Goal: Information Seeking & Learning: Find specific fact

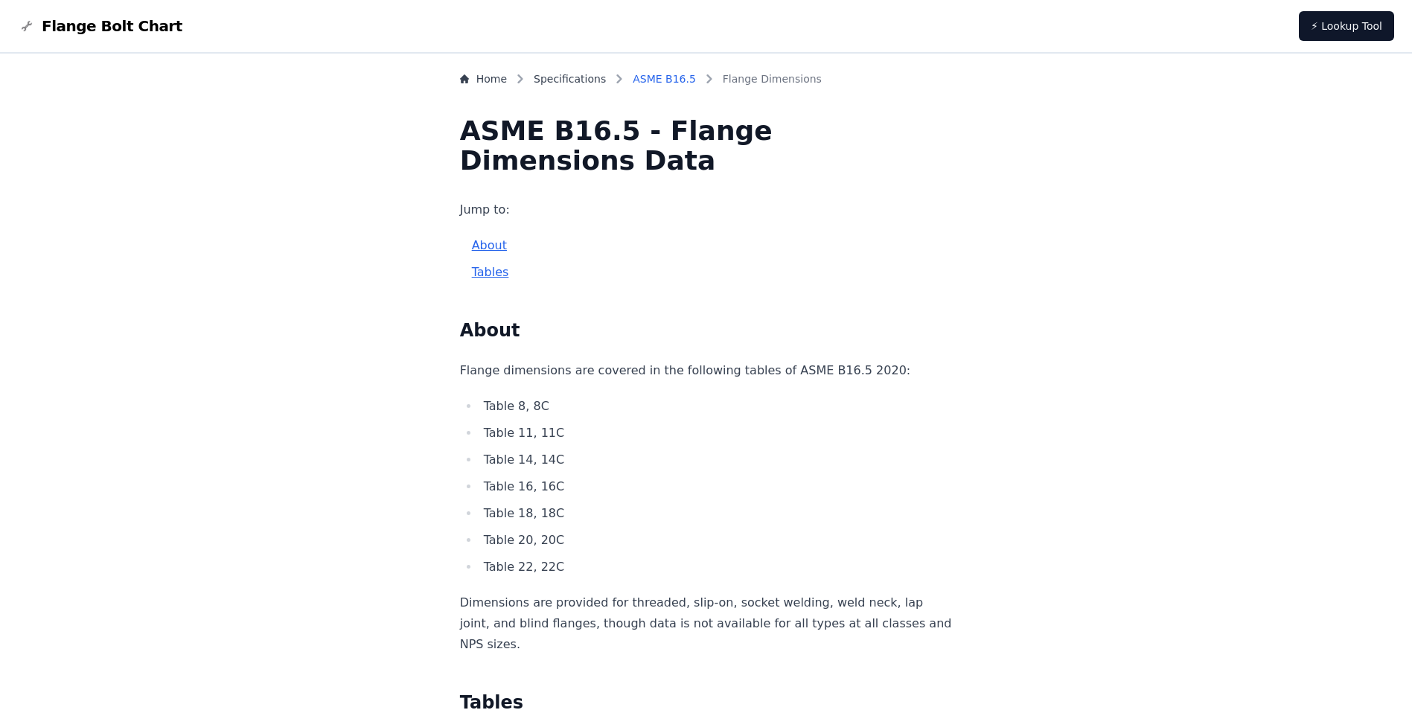
click at [677, 77] on link "ASME B16.5" at bounding box center [664, 78] width 63 height 15
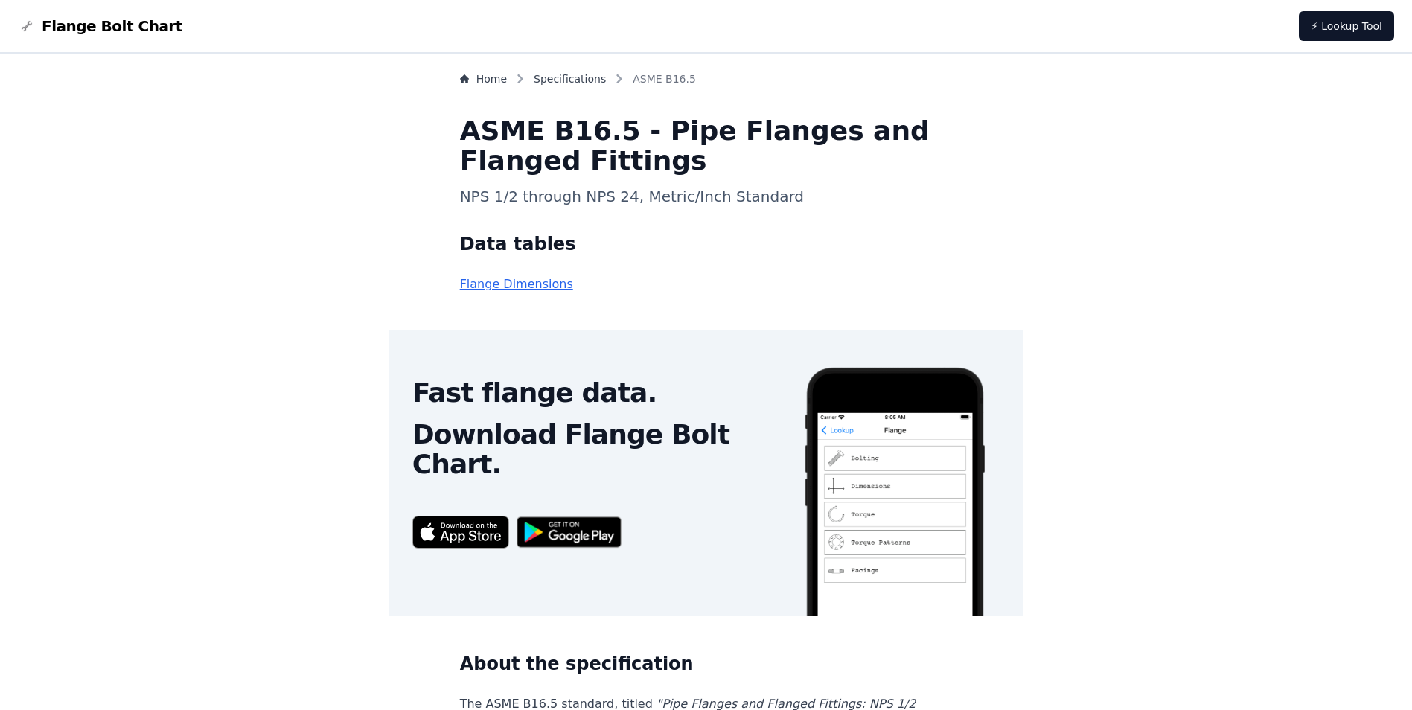
click at [562, 283] on link "Flange Dimensions" at bounding box center [516, 284] width 113 height 14
